Goal: Check status: Check status

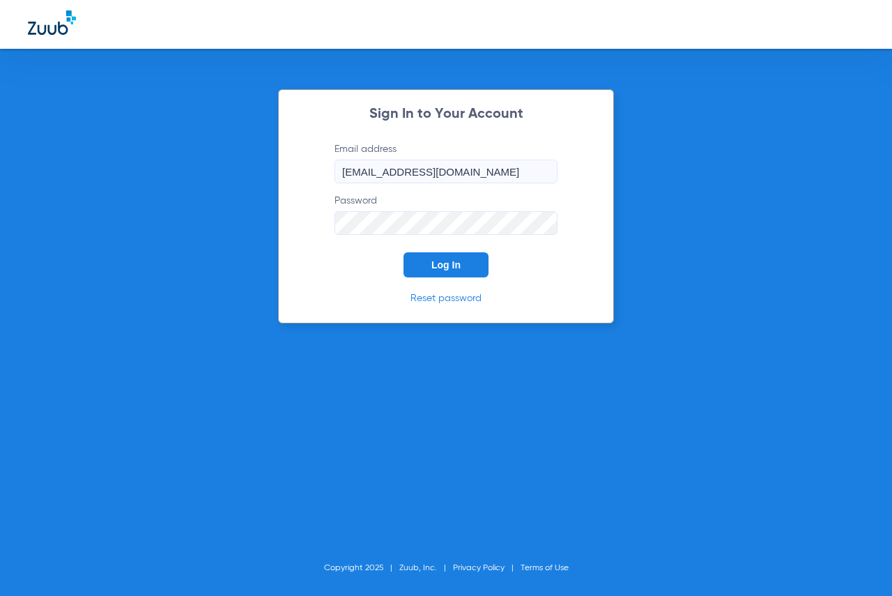
click at [457, 263] on span "Log In" at bounding box center [445, 264] width 29 height 11
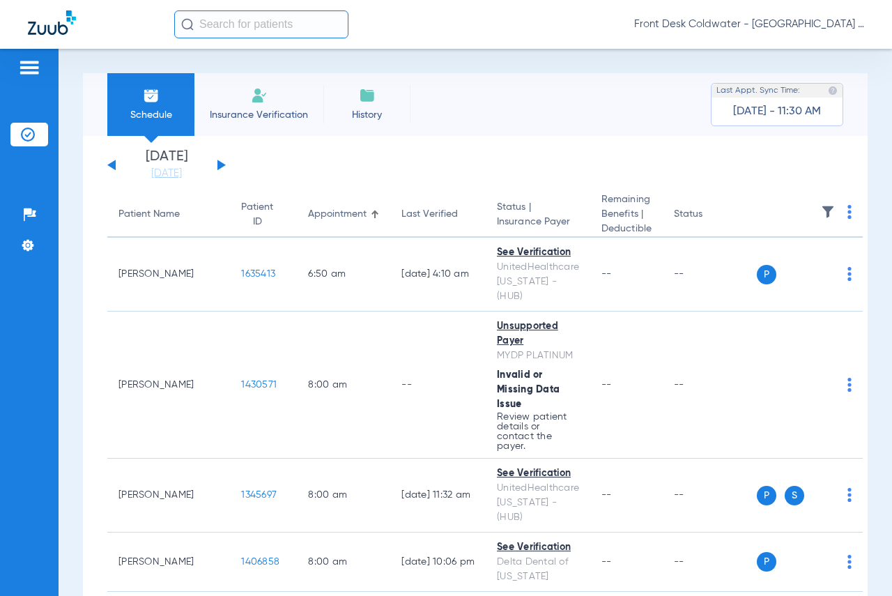
click at [224, 166] on app-single-date-navigator "[DATE] [DATE] [DATE] [DATE] [DATE] [DATE] [DATE] [DATE] [DATE] [DATE] [DATE] [D…" at bounding box center [475, 165] width 736 height 31
click at [222, 165] on button at bounding box center [221, 165] width 8 height 10
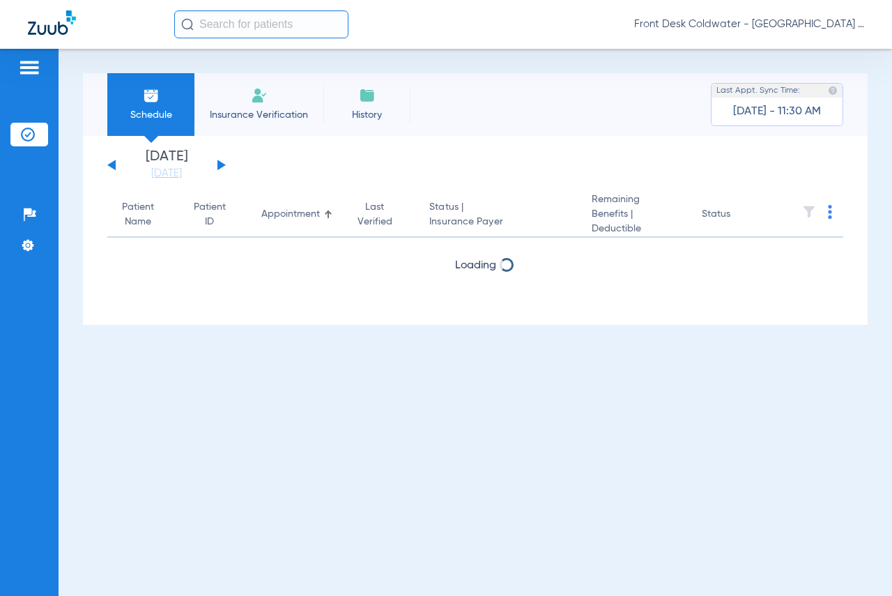
click at [222, 165] on button at bounding box center [221, 165] width 8 height 10
click at [117, 164] on div "[DATE] [DATE] [DATE] [DATE] [DATE] [DATE] [DATE] [DATE] [DATE] [DATE] [DATE] [D…" at bounding box center [166, 165] width 118 height 31
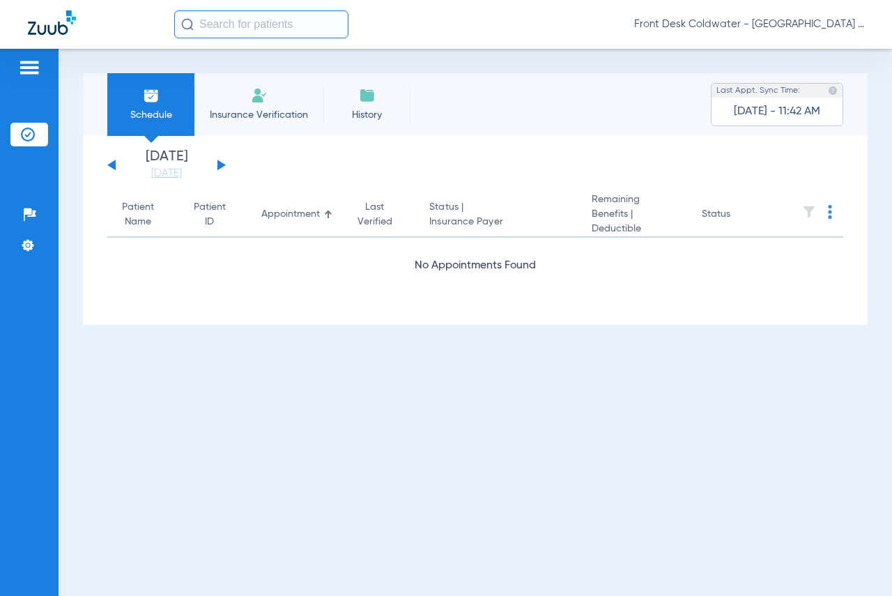
click at [116, 167] on div "[DATE] [DATE] [DATE] [DATE] [DATE] [DATE] [DATE] [DATE] [DATE] [DATE] [DATE] [D…" at bounding box center [166, 165] width 118 height 31
click at [114, 164] on button at bounding box center [111, 165] width 8 height 10
click at [109, 164] on button at bounding box center [111, 165] width 8 height 10
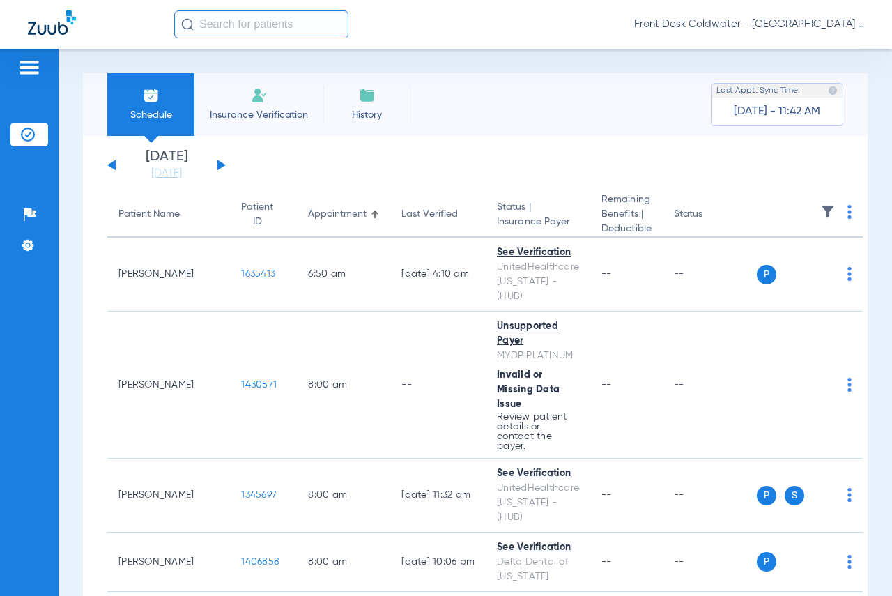
click at [109, 164] on button at bounding box center [111, 165] width 8 height 10
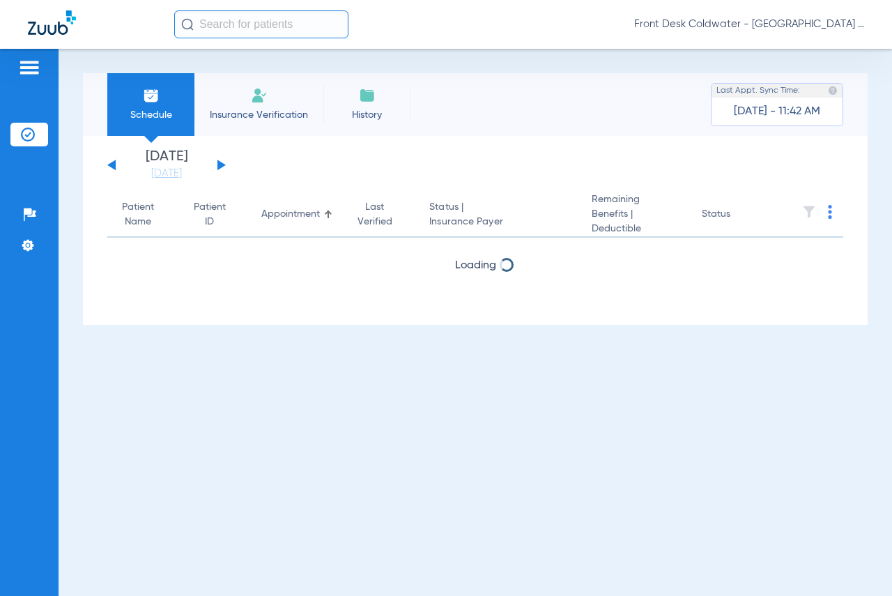
click at [109, 164] on button at bounding box center [111, 165] width 8 height 10
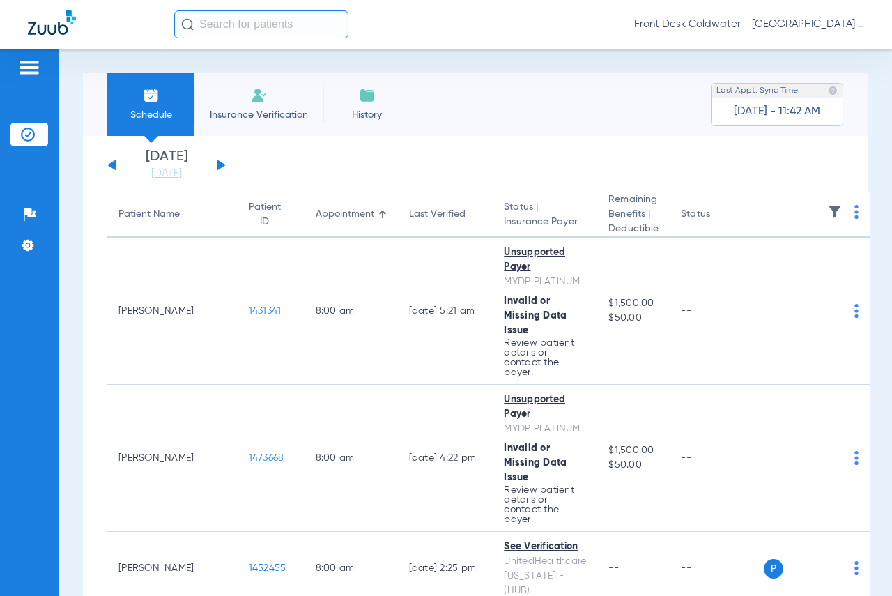
click at [215, 162] on div "[DATE] [DATE] [DATE] [DATE] [DATE] [DATE] [DATE] [DATE] [DATE] [DATE] [DATE] [D…" at bounding box center [166, 165] width 118 height 31
click at [216, 162] on div "[DATE] [DATE] [DATE] [DATE] [DATE] [DATE] [DATE] [DATE] [DATE] [DATE] [DATE] [D…" at bounding box center [166, 165] width 118 height 31
click at [219, 162] on button at bounding box center [221, 165] width 8 height 10
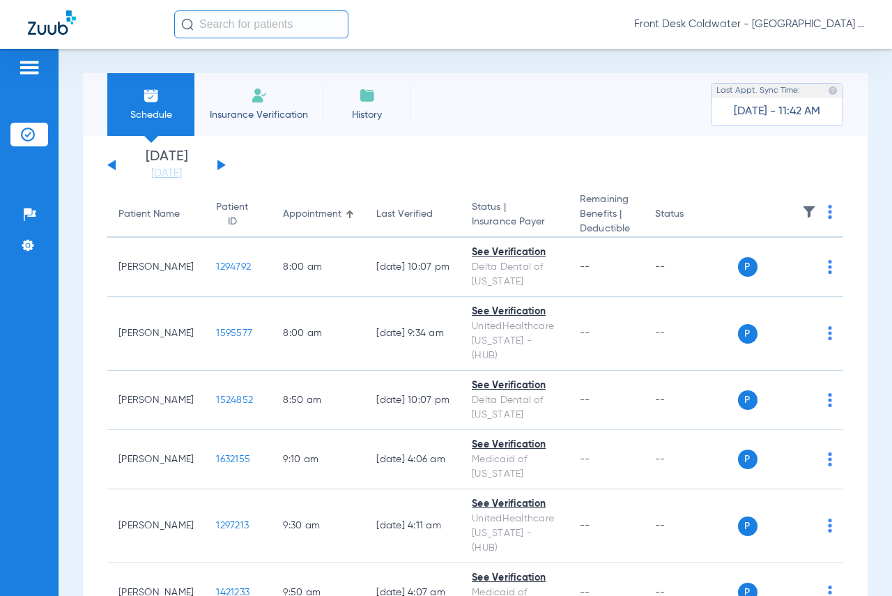
click at [219, 162] on button at bounding box center [221, 165] width 8 height 10
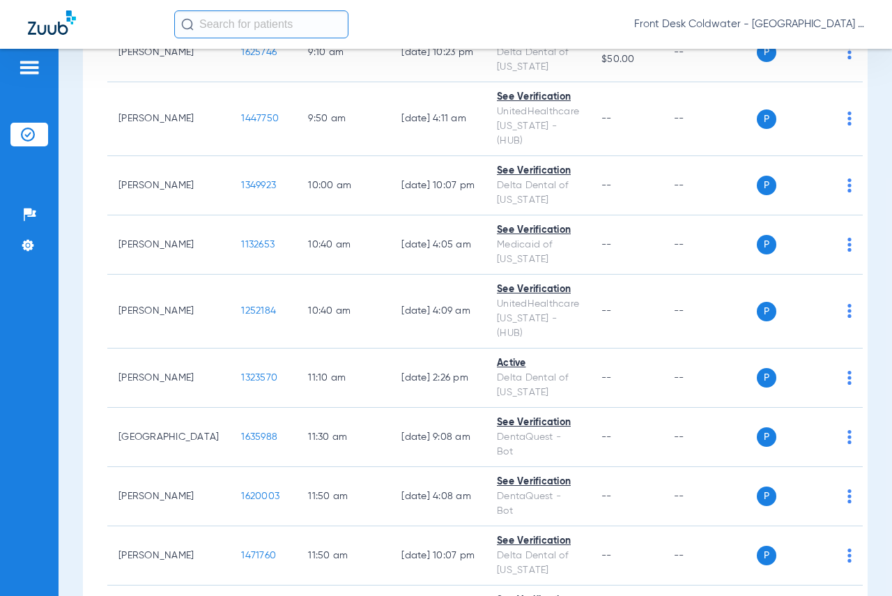
scroll to position [697, 0]
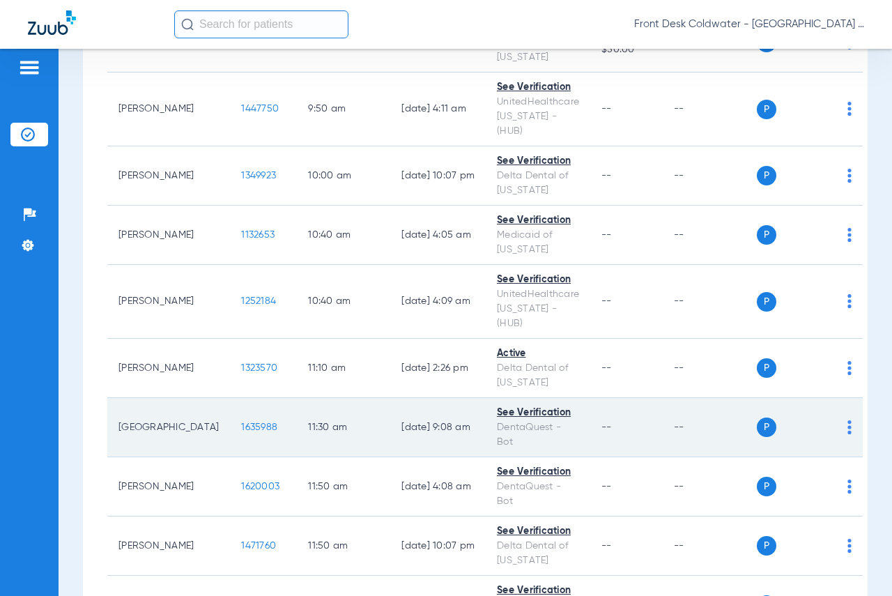
click at [241, 422] on span "1635988" at bounding box center [259, 427] width 36 height 10
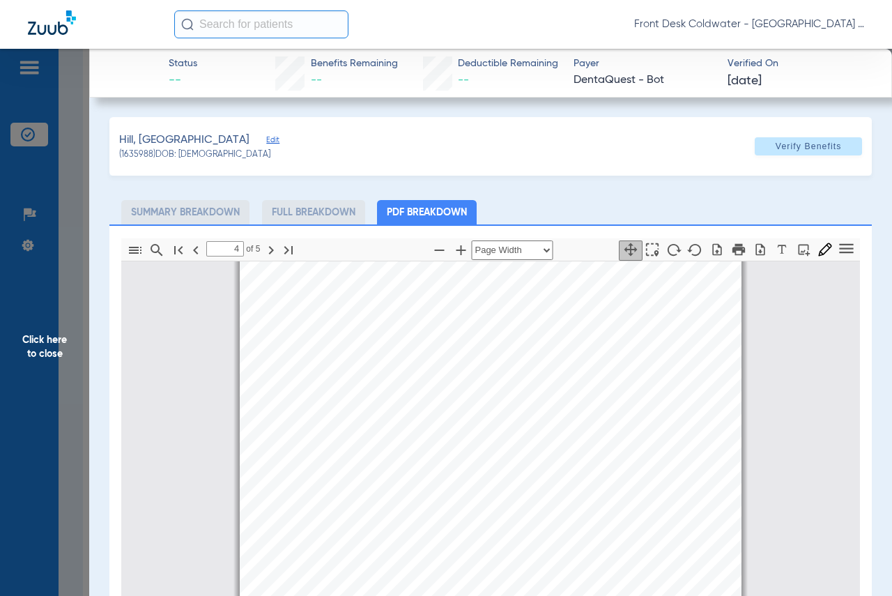
type input "5"
click at [44, 338] on span "Click here to close" at bounding box center [44, 347] width 89 height 596
